Goal: Task Accomplishment & Management: Manage account settings

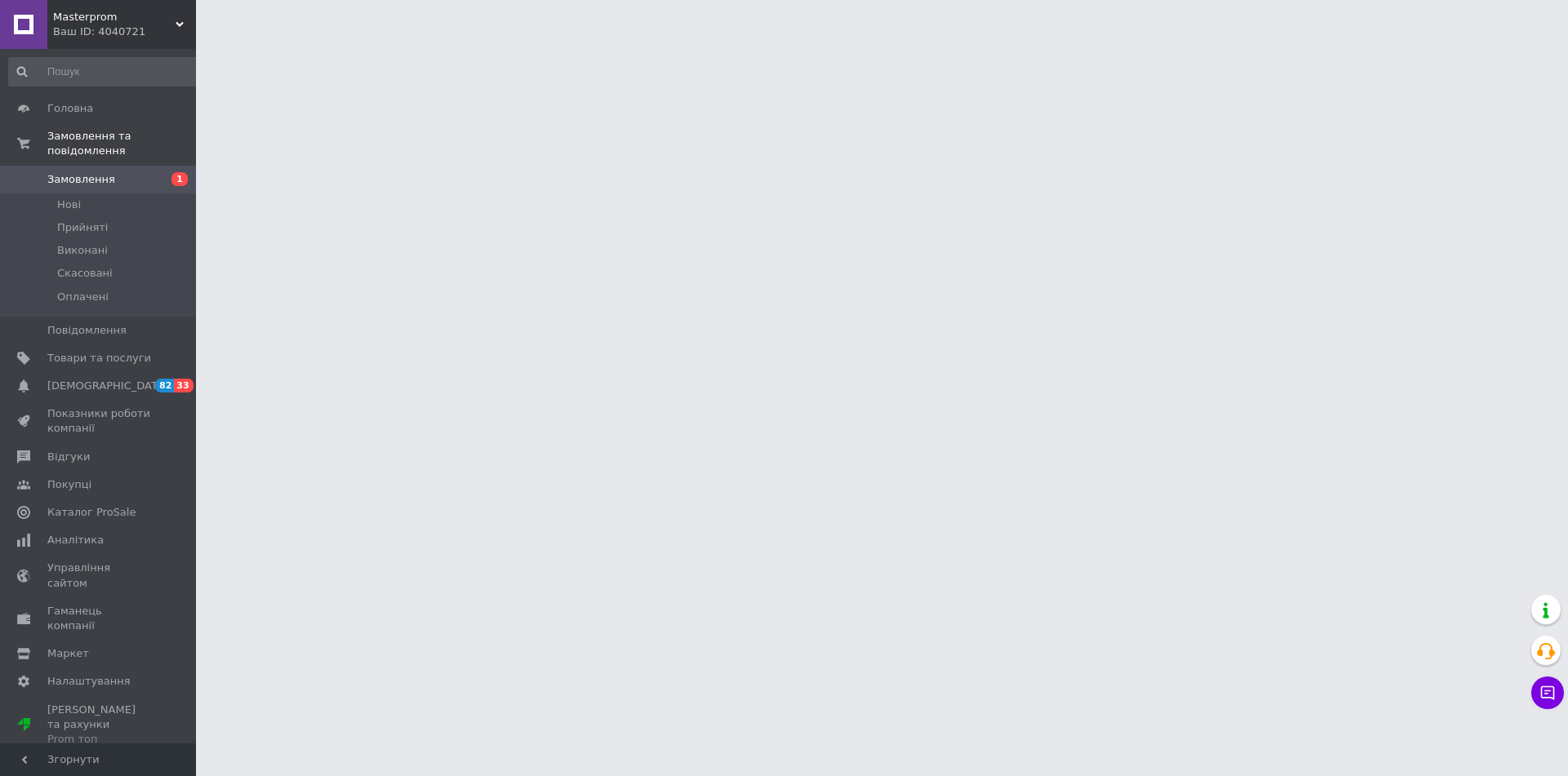
click at [167, 28] on div "Ваш ID: 4040721" at bounding box center [125, 31] width 143 height 14
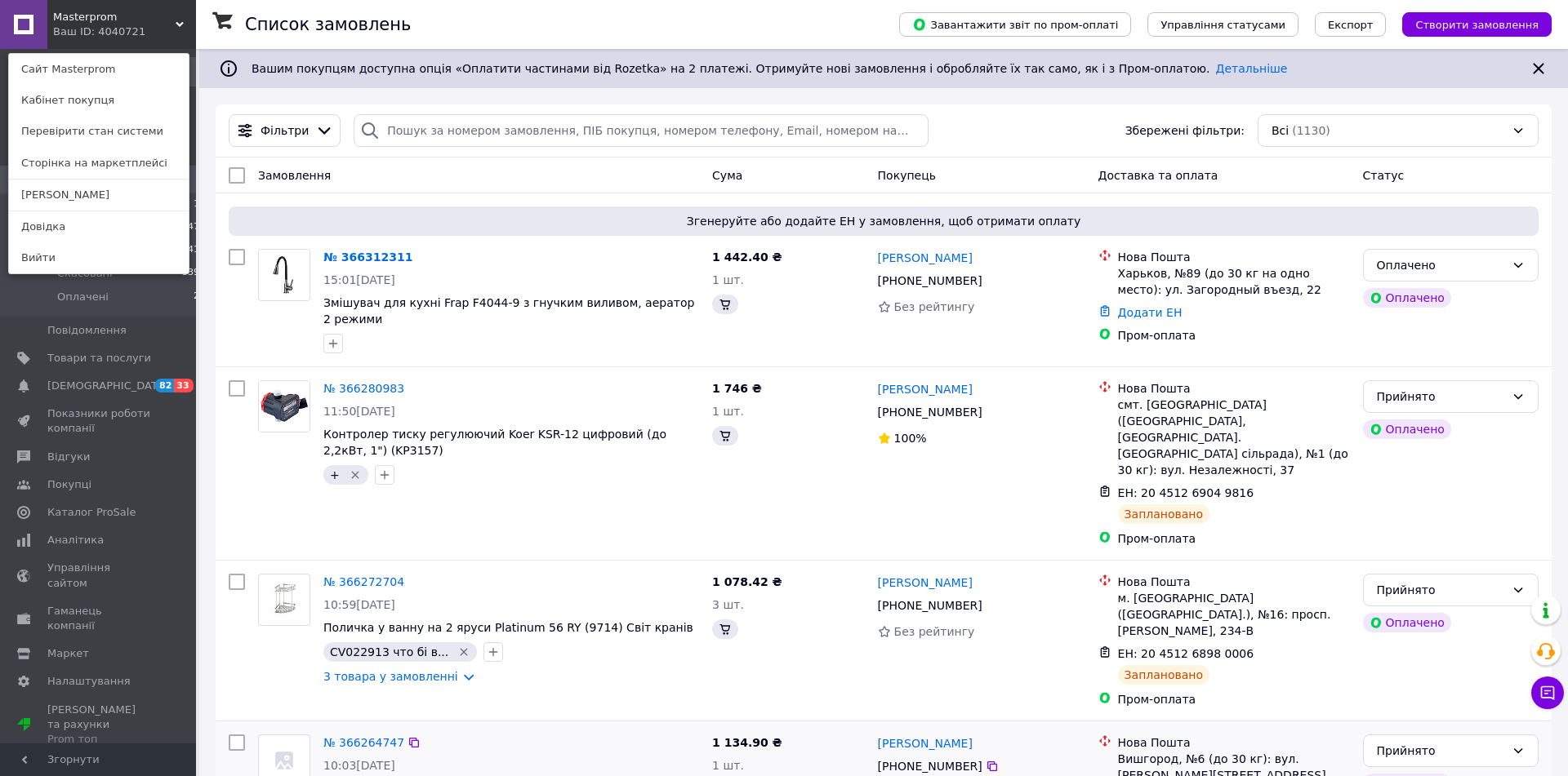
click at [117, 261] on link "Вийти" at bounding box center [98, 258] width 180 height 31
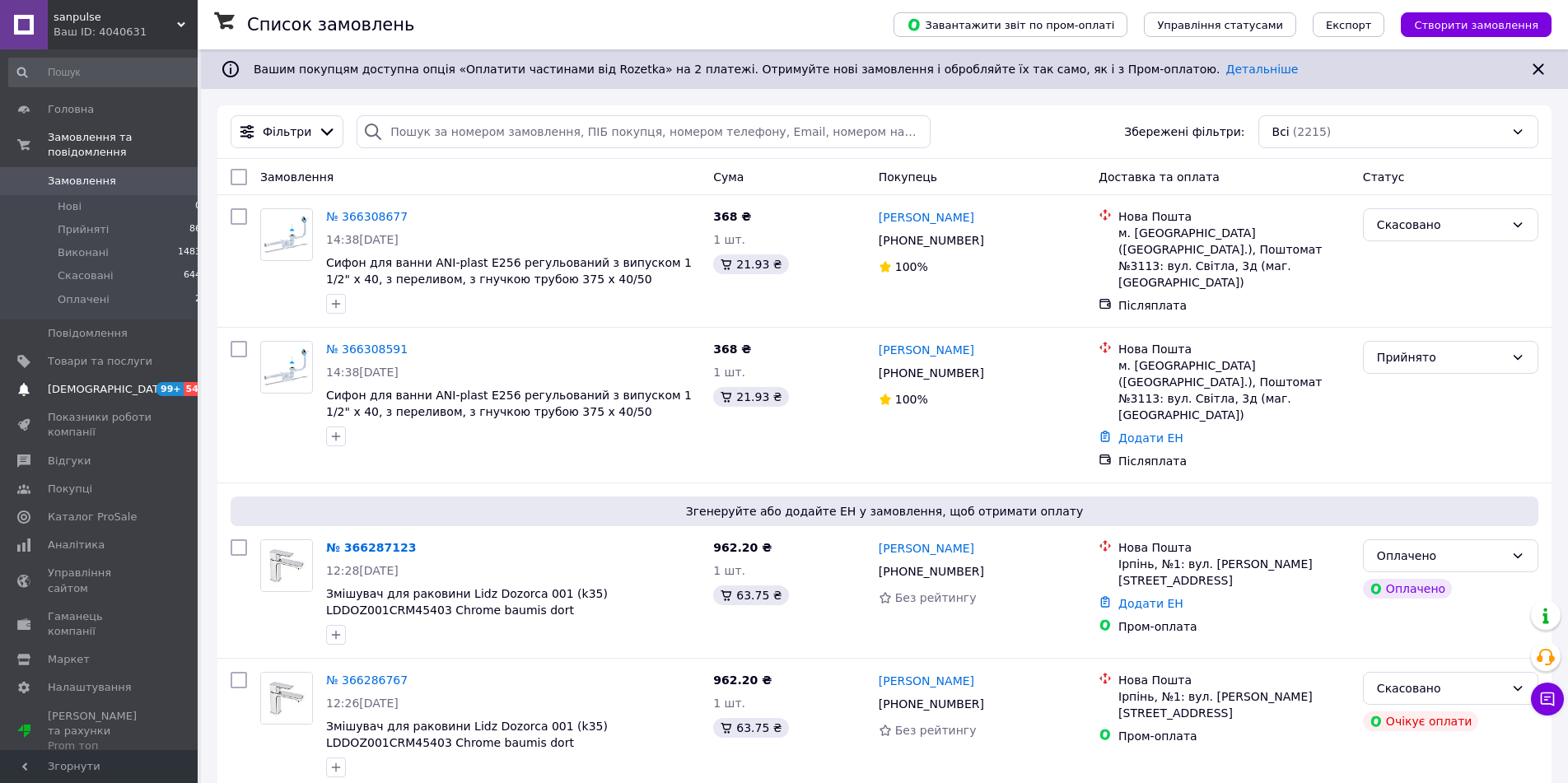
click at [113, 375] on link "Сповіщення 99+ 54" at bounding box center [106, 389] width 211 height 28
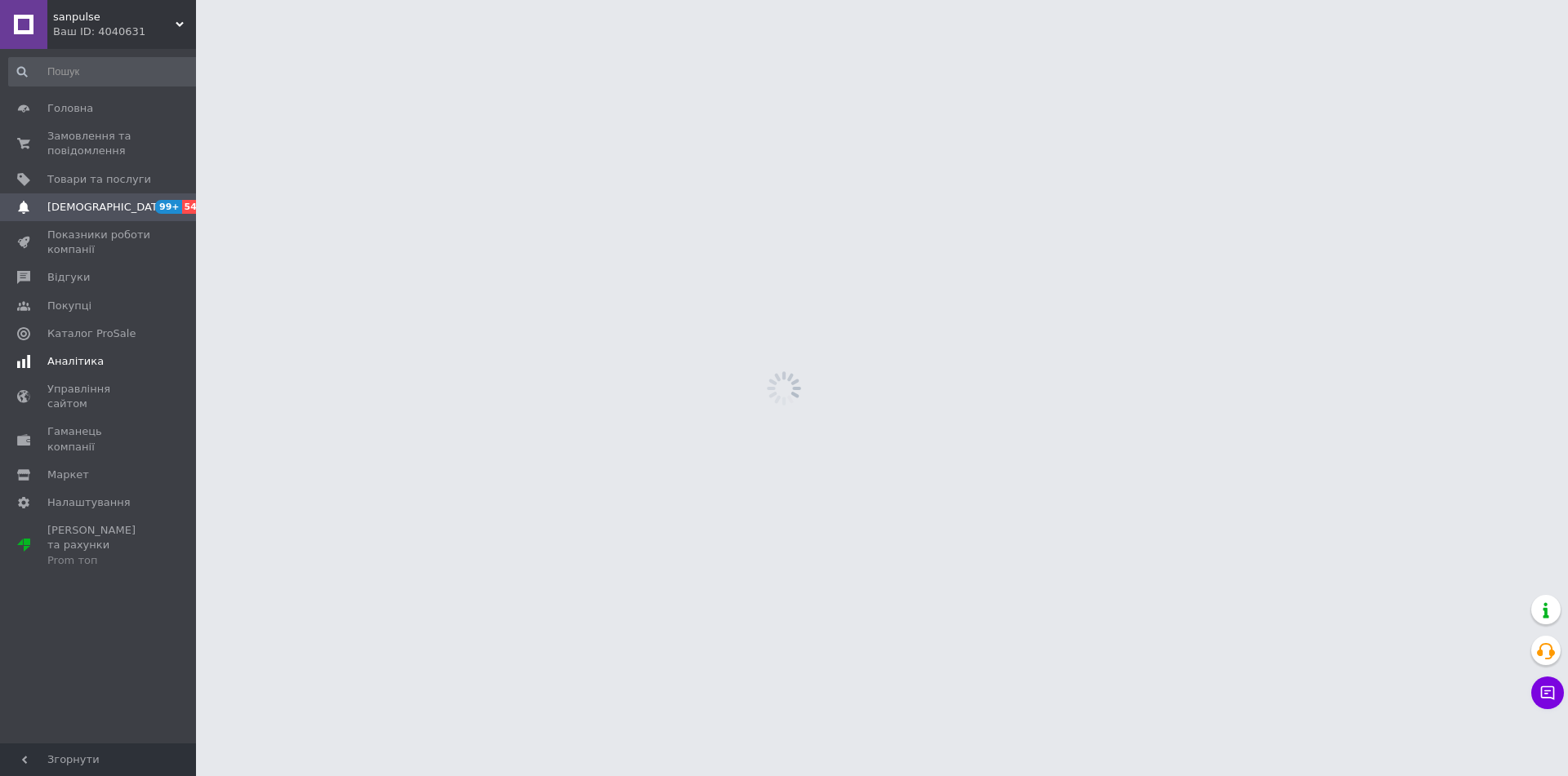
click at [120, 348] on link "Аналітика" at bounding box center [105, 361] width 209 height 28
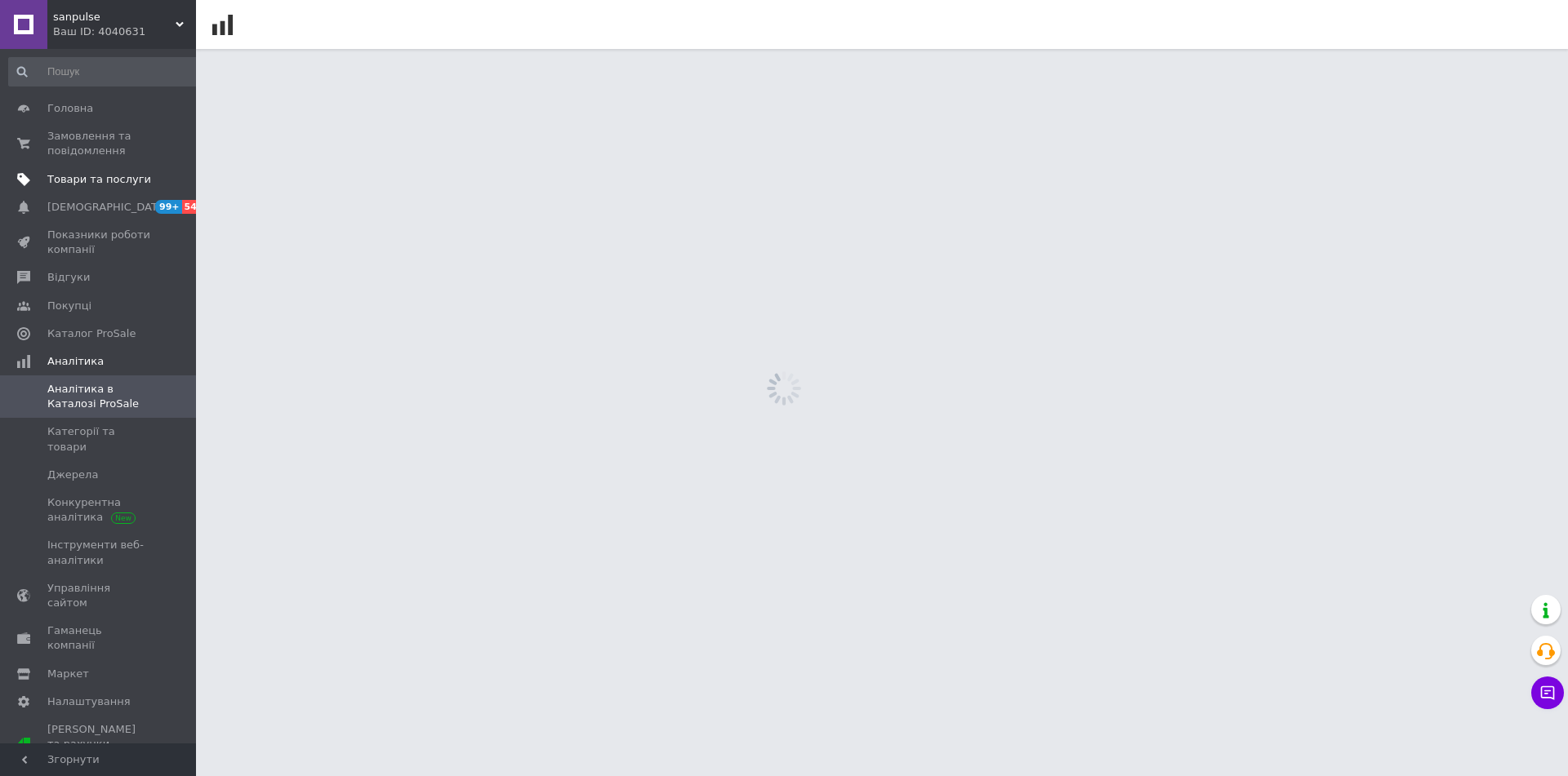
click at [127, 193] on link "Товари та послуги" at bounding box center [105, 179] width 209 height 28
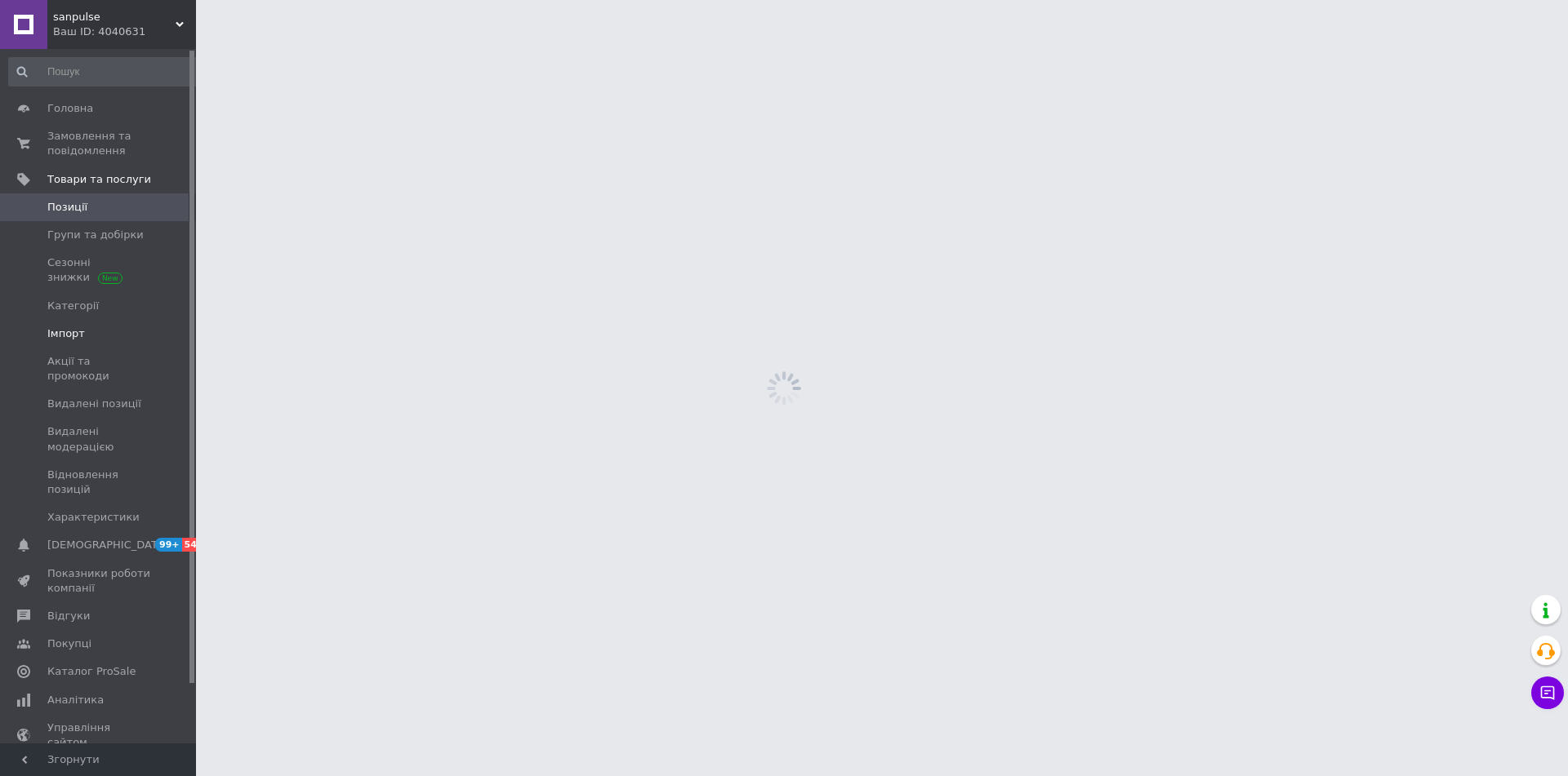
click at [72, 326] on span "Імпорт" at bounding box center [66, 333] width 37 height 14
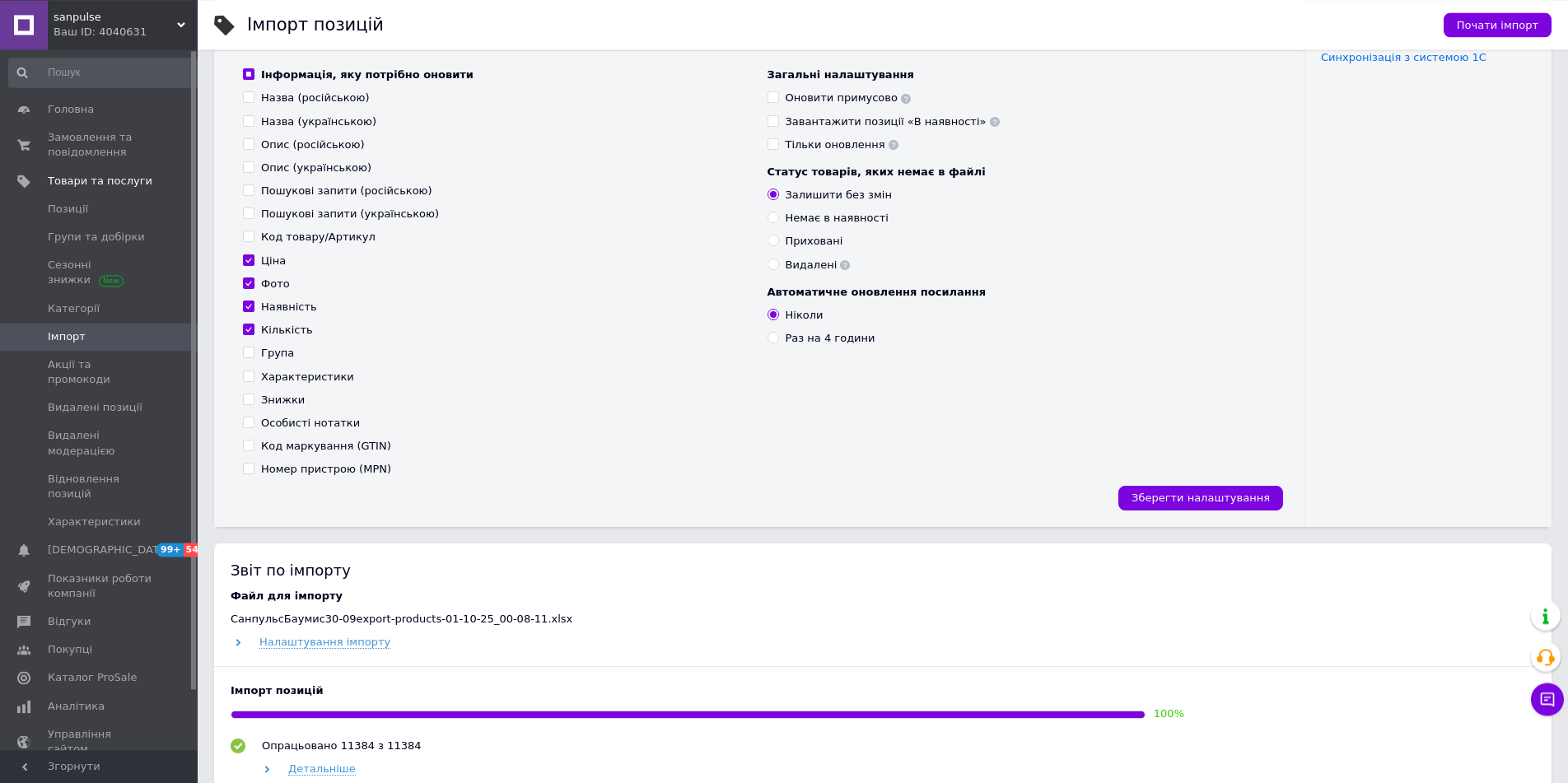
scroll to position [588, 0]
